Goal: Task Accomplishment & Management: Complete application form

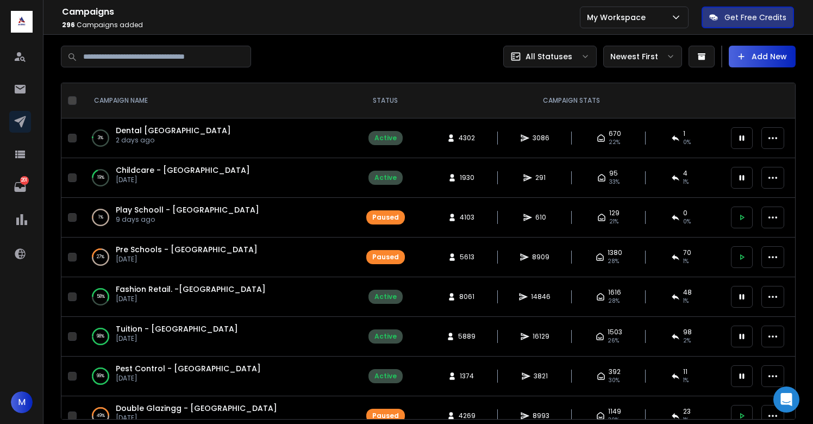
click at [134, 129] on span "Dental [GEOGRAPHIC_DATA]" at bounding box center [173, 130] width 115 height 11
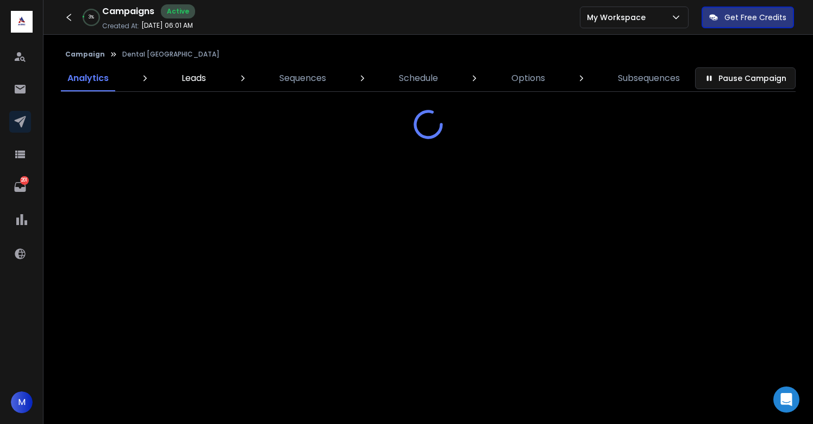
click at [188, 83] on p "Leads" at bounding box center [193, 78] width 24 height 13
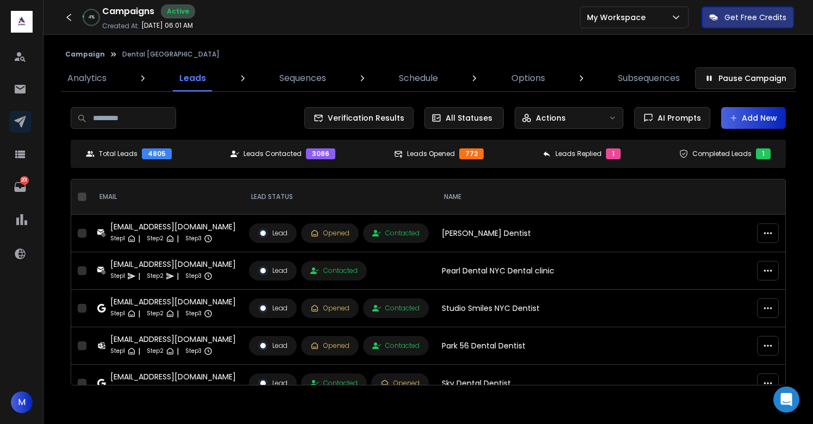
click at [765, 122] on button "Add New" at bounding box center [753, 118] width 65 height 22
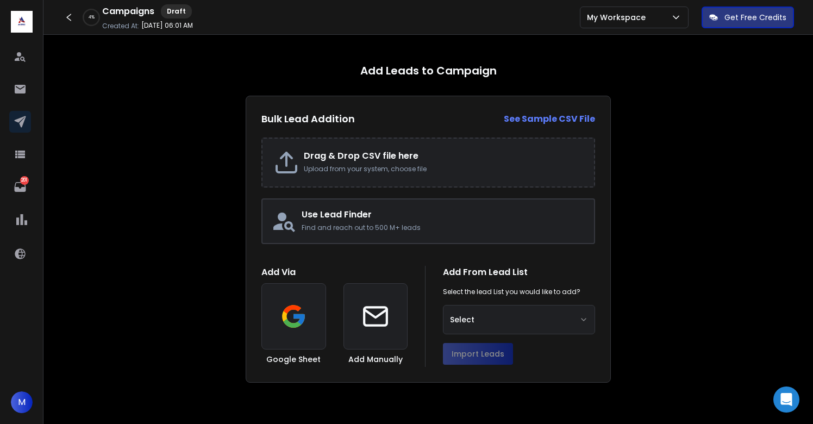
click at [348, 159] on h2 "Drag & Drop CSV file here" at bounding box center [443, 155] width 279 height 13
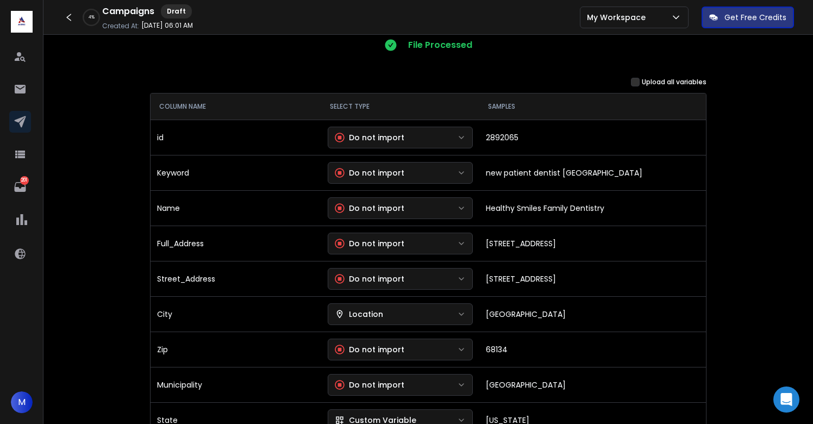
scroll to position [123, 0]
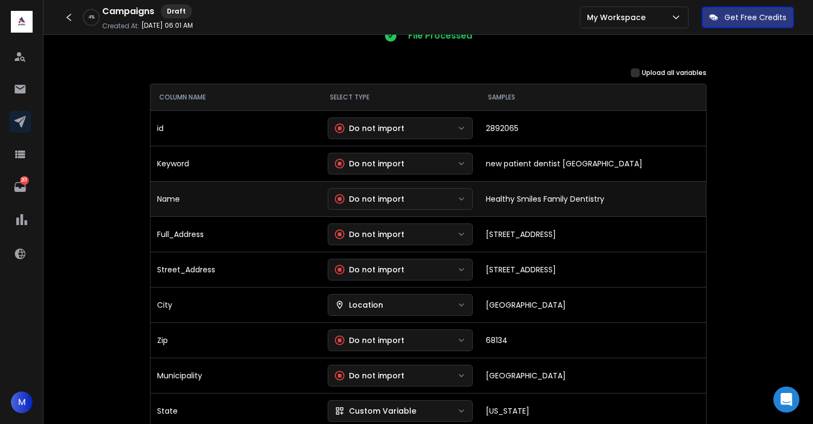
click at [415, 199] on button "Do not import" at bounding box center [401, 199] width 146 height 22
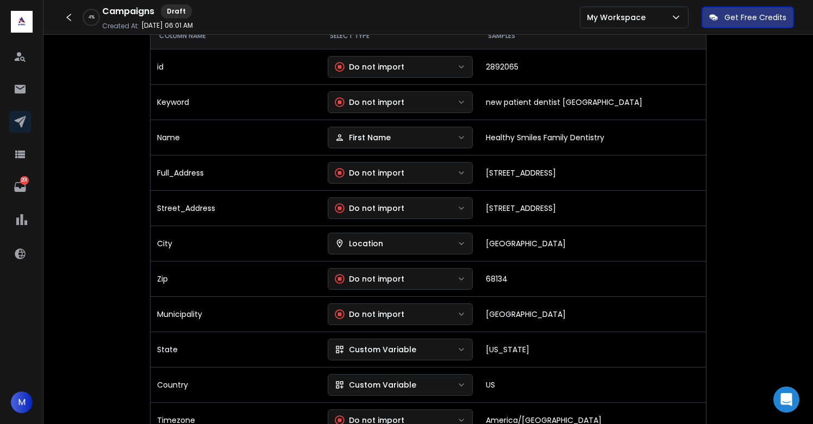
scroll to position [186, 0]
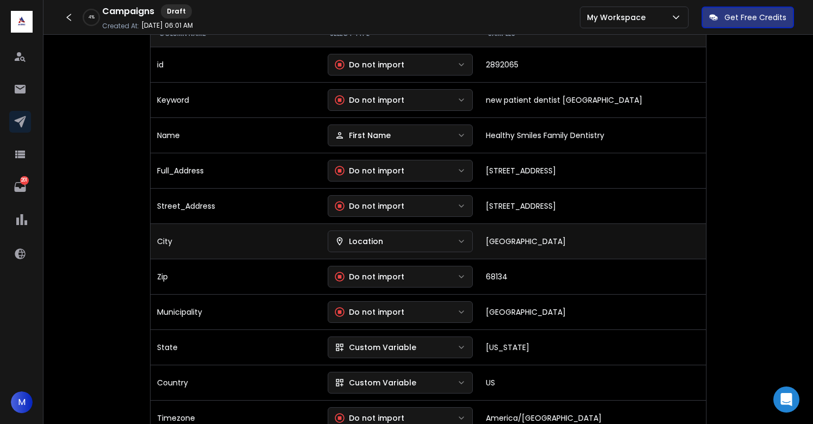
click at [383, 237] on div "Location" at bounding box center [359, 241] width 48 height 11
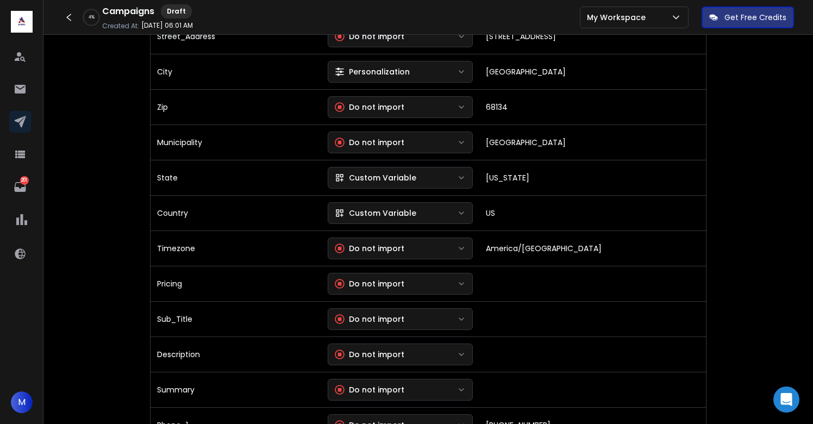
scroll to position [356, 0]
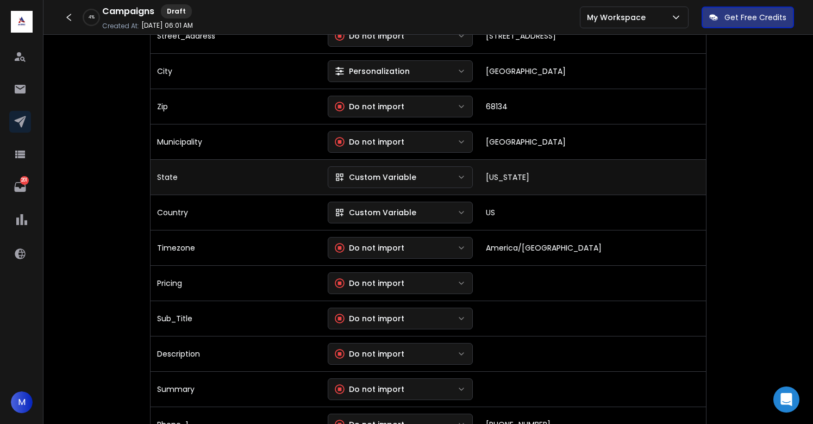
click at [381, 173] on div "Custom Variable" at bounding box center [375, 177] width 81 height 11
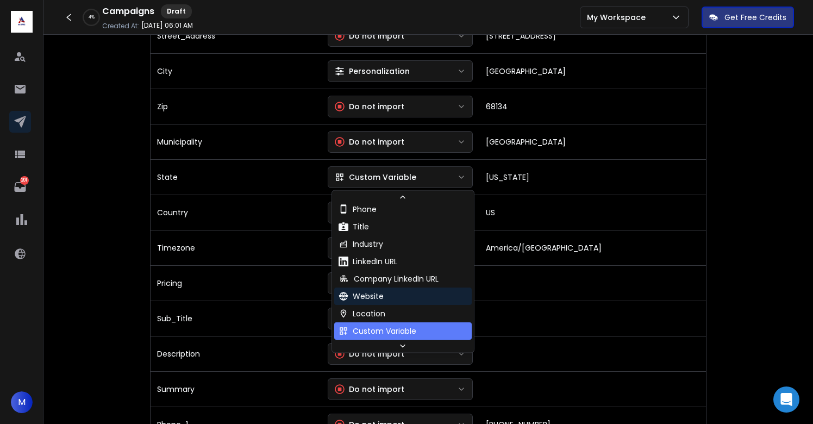
scroll to position [99, 0]
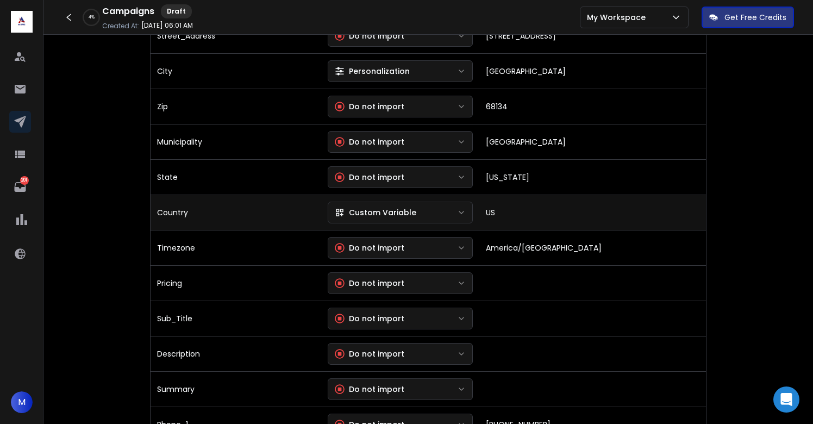
click at [382, 217] on div "Custom Variable" at bounding box center [375, 212] width 81 height 11
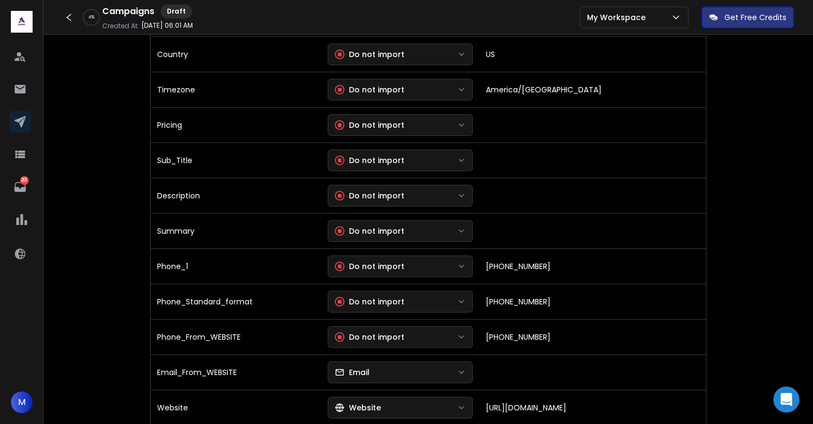
scroll to position [515, 0]
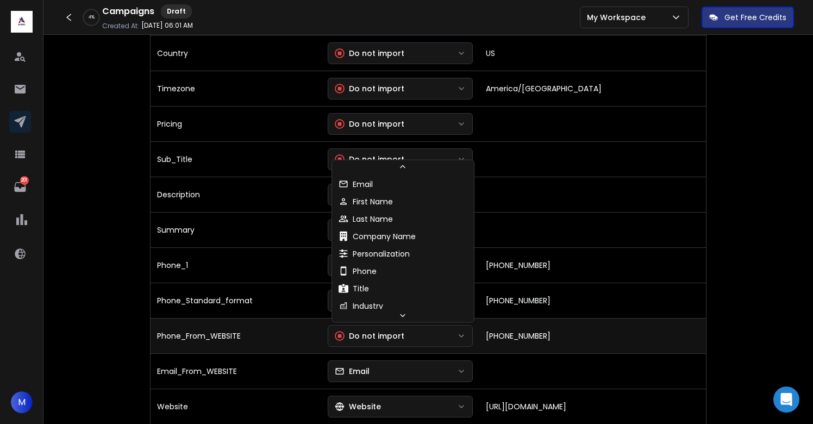
click at [388, 338] on div "Do not import" at bounding box center [370, 335] width 70 height 11
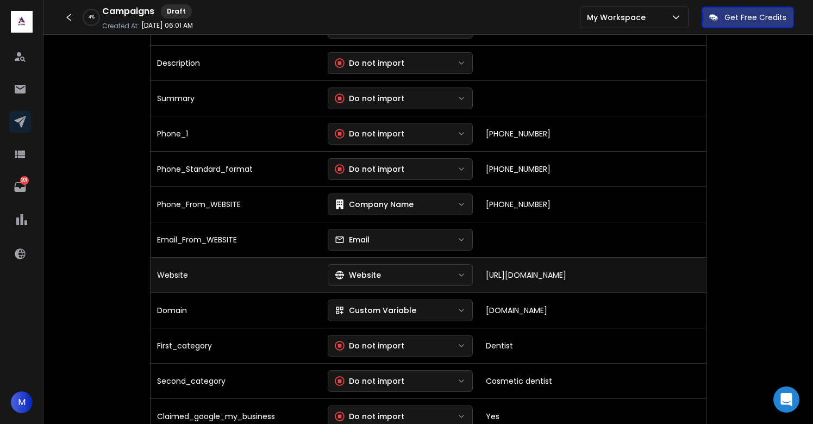
scroll to position [650, 0]
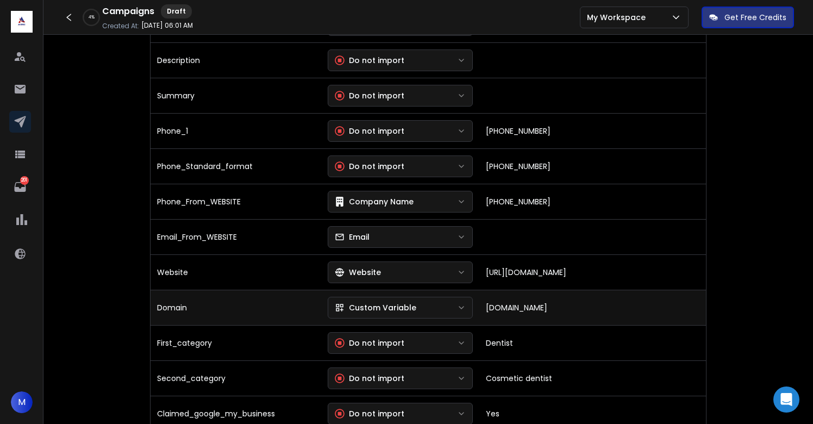
click at [369, 312] on div "Custom Variable" at bounding box center [375, 307] width 81 height 11
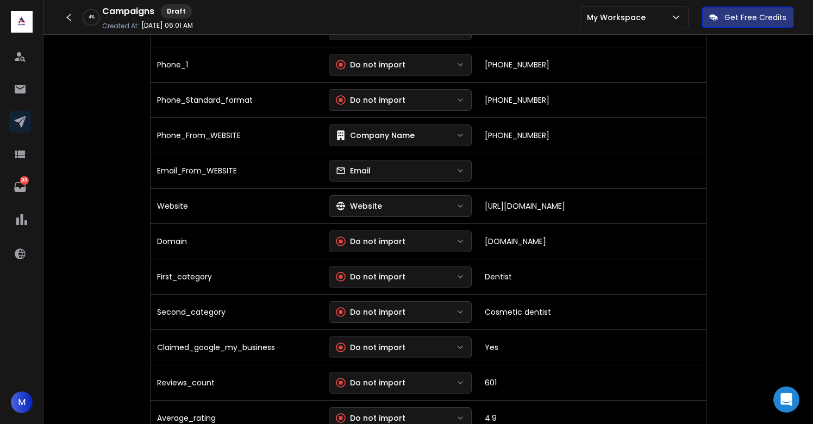
scroll to position [717, 0]
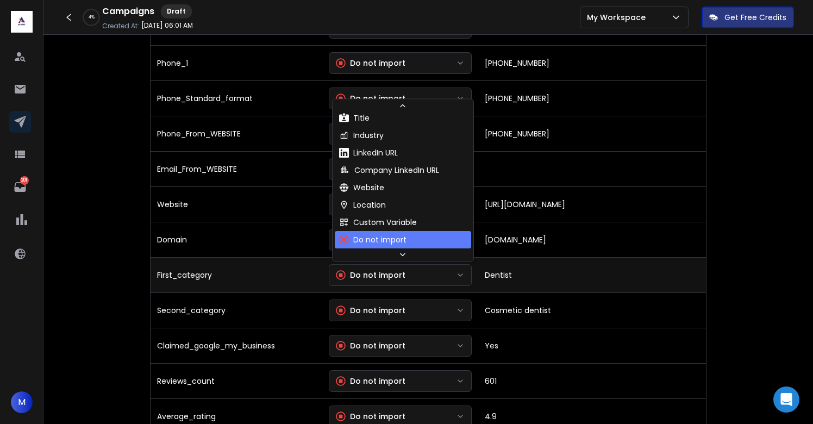
click at [374, 272] on div "Do not import" at bounding box center [371, 274] width 70 height 11
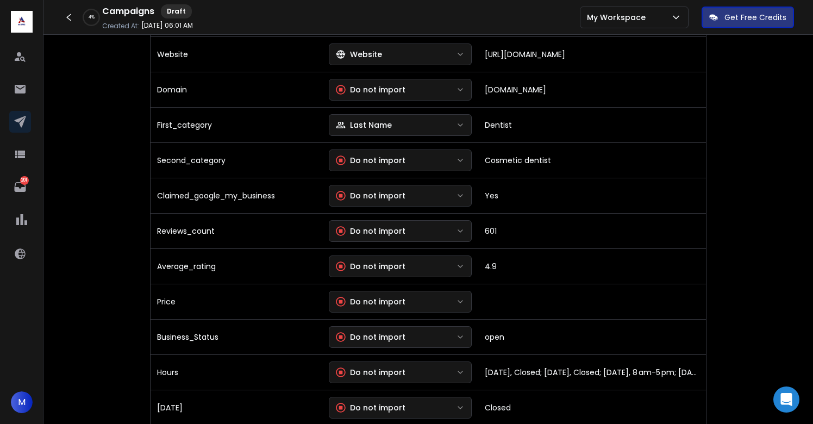
scroll to position [880, 0]
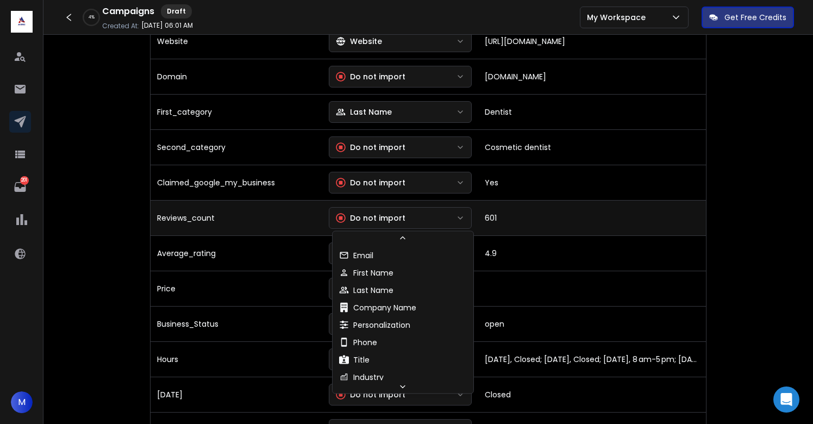
click at [372, 217] on div "Do not import" at bounding box center [371, 217] width 70 height 11
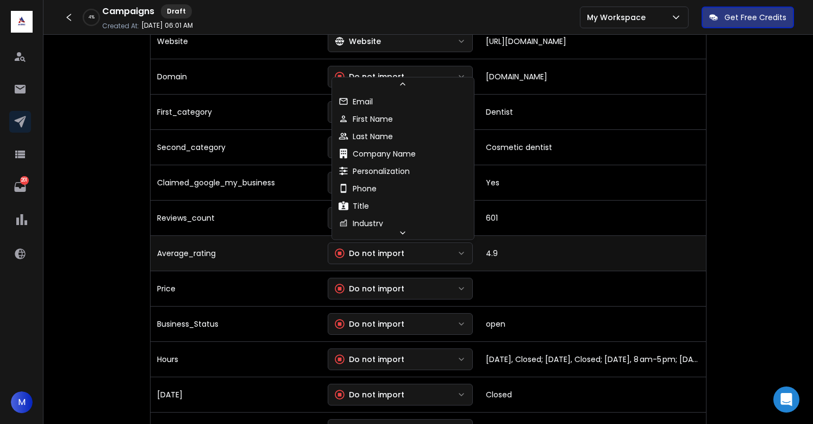
click at [388, 247] on button "Do not import" at bounding box center [401, 253] width 146 height 22
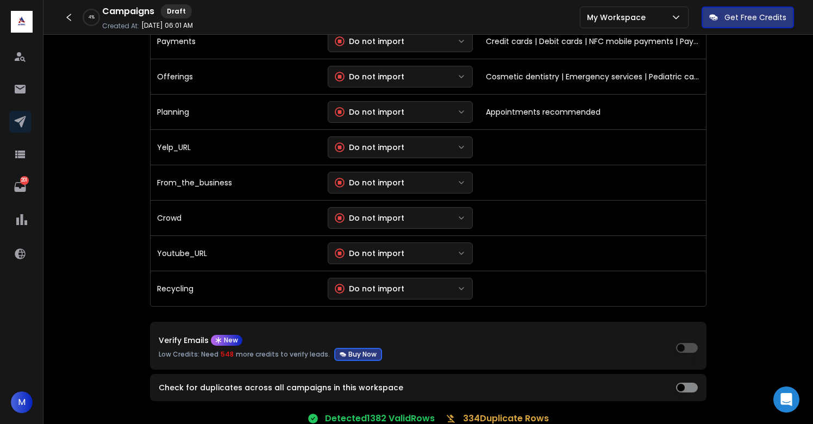
scroll to position [2343, 0]
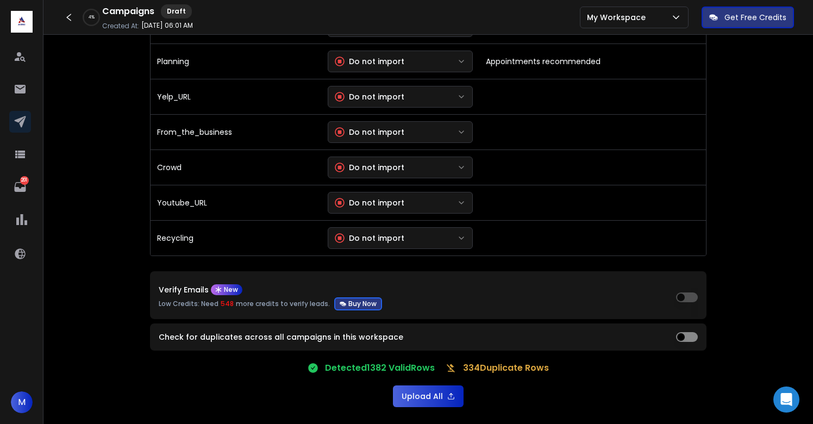
click at [417, 396] on button "Upload All" at bounding box center [428, 396] width 71 height 22
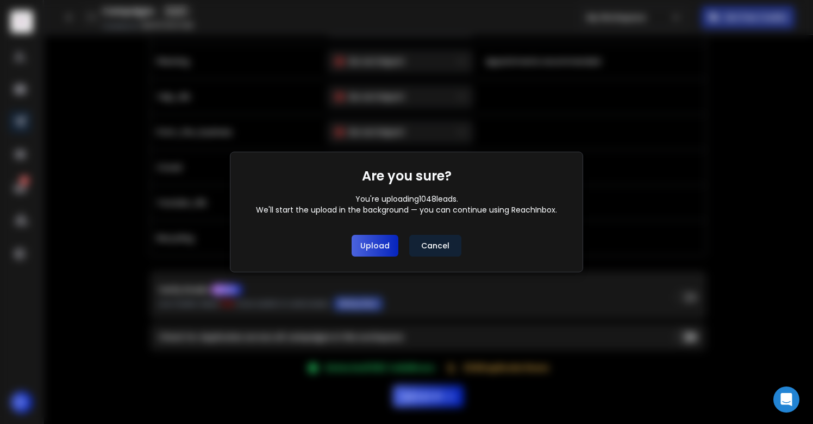
click at [382, 241] on button "Upload" at bounding box center [374, 246] width 47 height 22
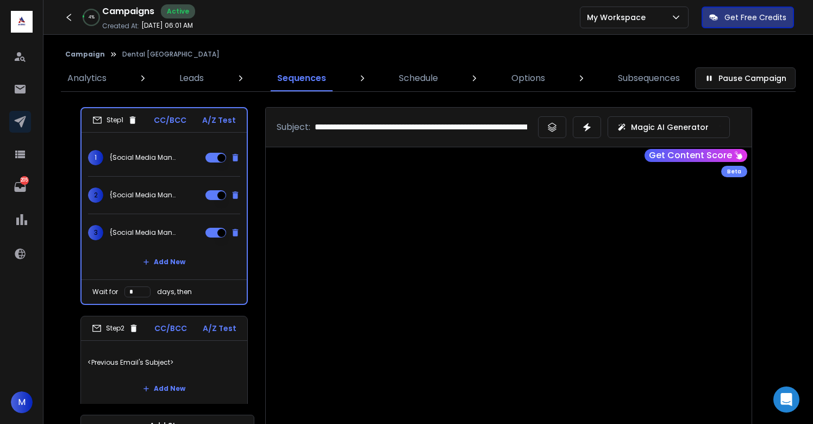
scroll to position [28, 0]
